Goal: Browse casually

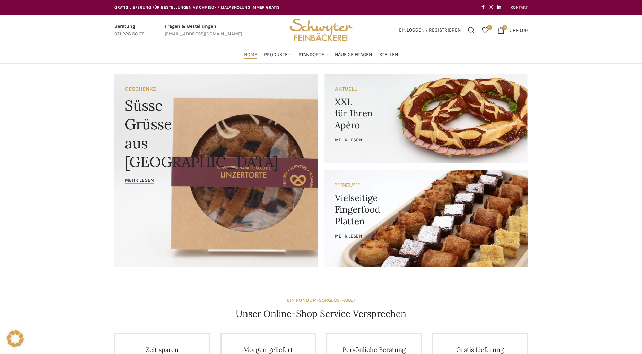
click at [307, 30] on img "Site logo" at bounding box center [321, 30] width 68 height 31
click at [325, 24] on img "Site logo" at bounding box center [321, 30] width 68 height 31
click at [307, 27] on img "Site logo" at bounding box center [321, 30] width 68 height 31
click at [314, 27] on img "Site logo" at bounding box center [321, 30] width 68 height 31
drag, startPoint x: 0, startPoint y: 0, endPoint x: 313, endPoint y: 27, distance: 314.0
